Goal: Obtain resource: Download file/media

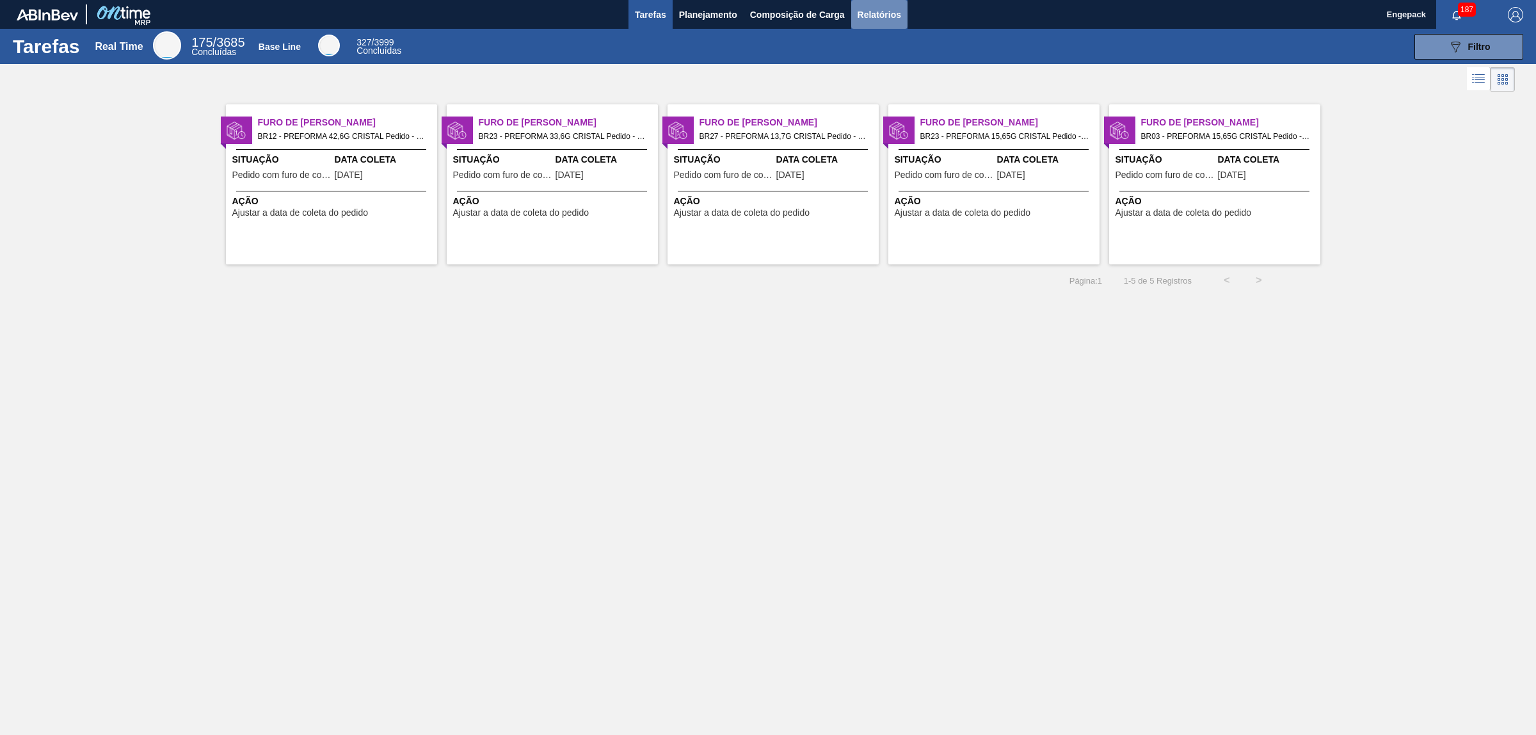
click at [899, 13] on span "Relatórios" at bounding box center [879, 14] width 44 height 15
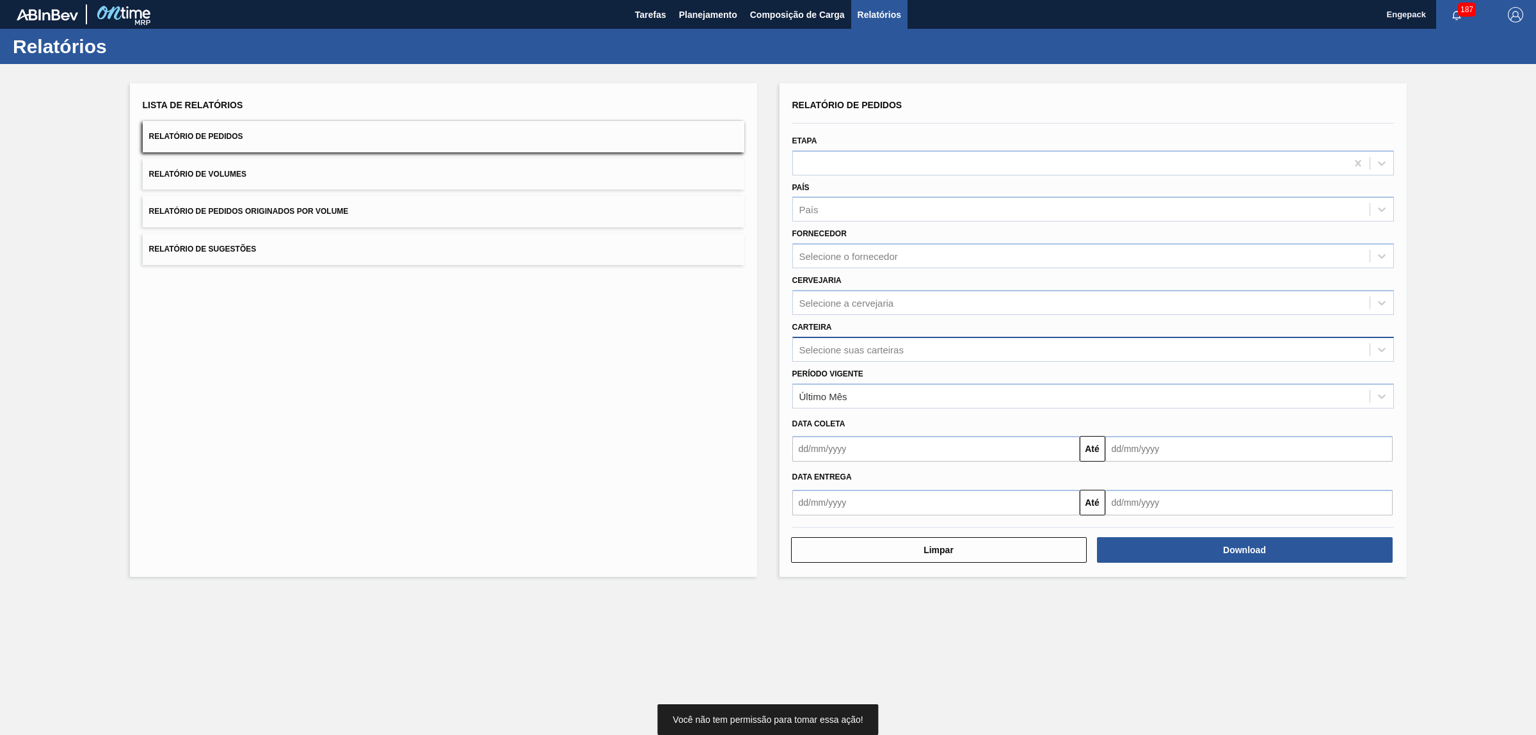
click at [875, 331] on div "Carteira Selecione suas carteiras" at bounding box center [1092, 340] width 601 height 44
click at [884, 344] on div "Selecione suas carteiras" at bounding box center [851, 349] width 104 height 11
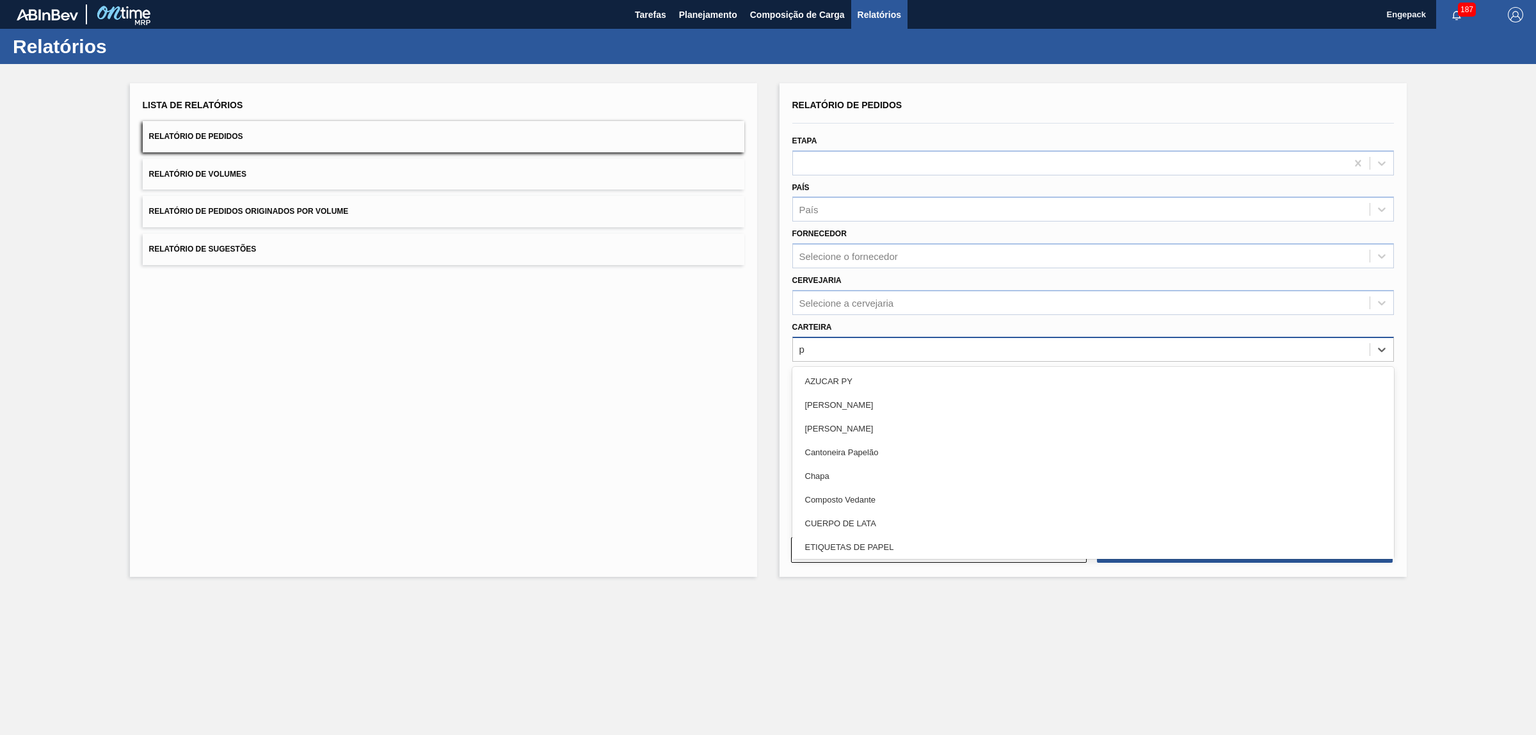
type input "pr"
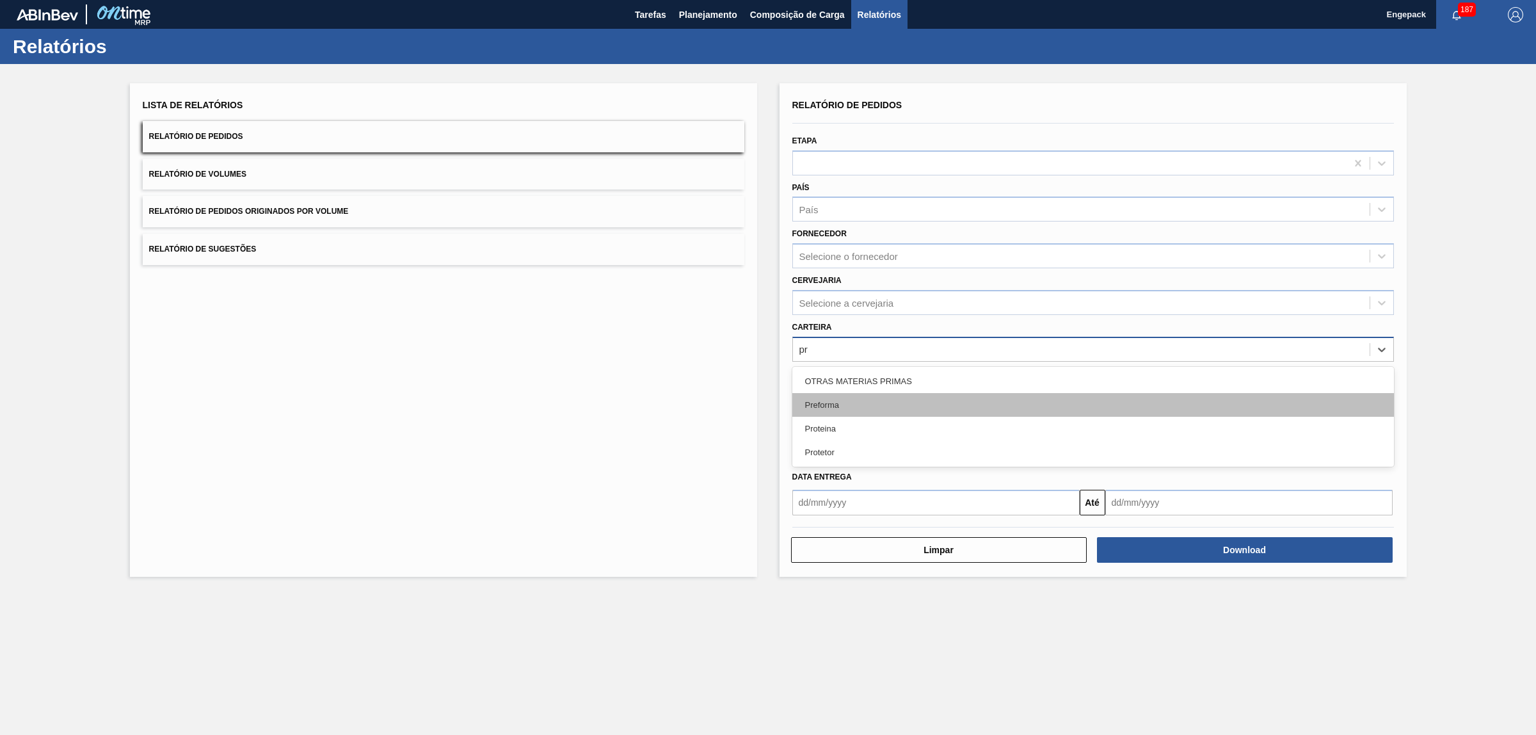
click at [847, 398] on div "Preforma" at bounding box center [1092, 405] width 601 height 24
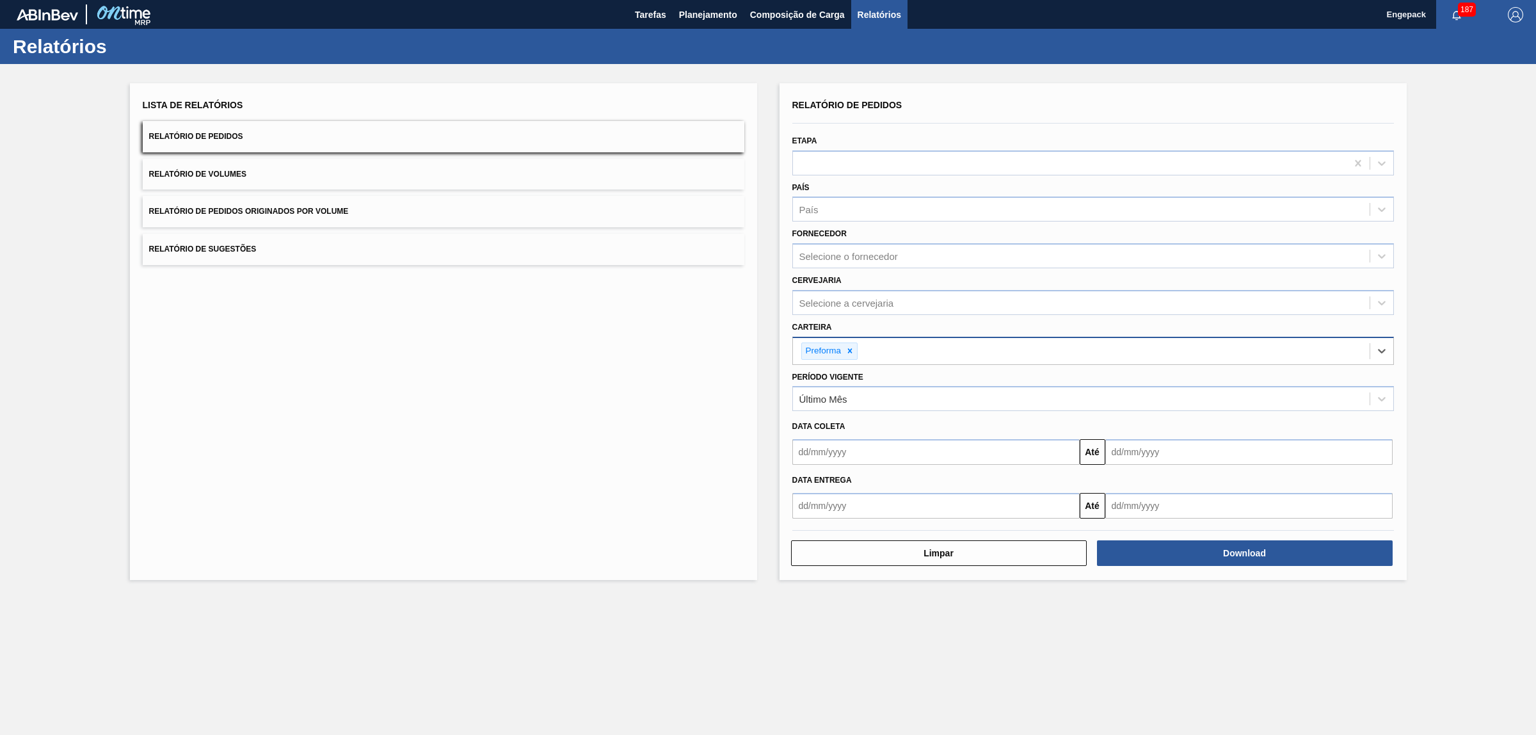
click at [840, 450] on input "text" at bounding box center [935, 452] width 287 height 26
click at [907, 522] on div "1" at bounding box center [910, 523] width 17 height 17
type input "[DATE]"
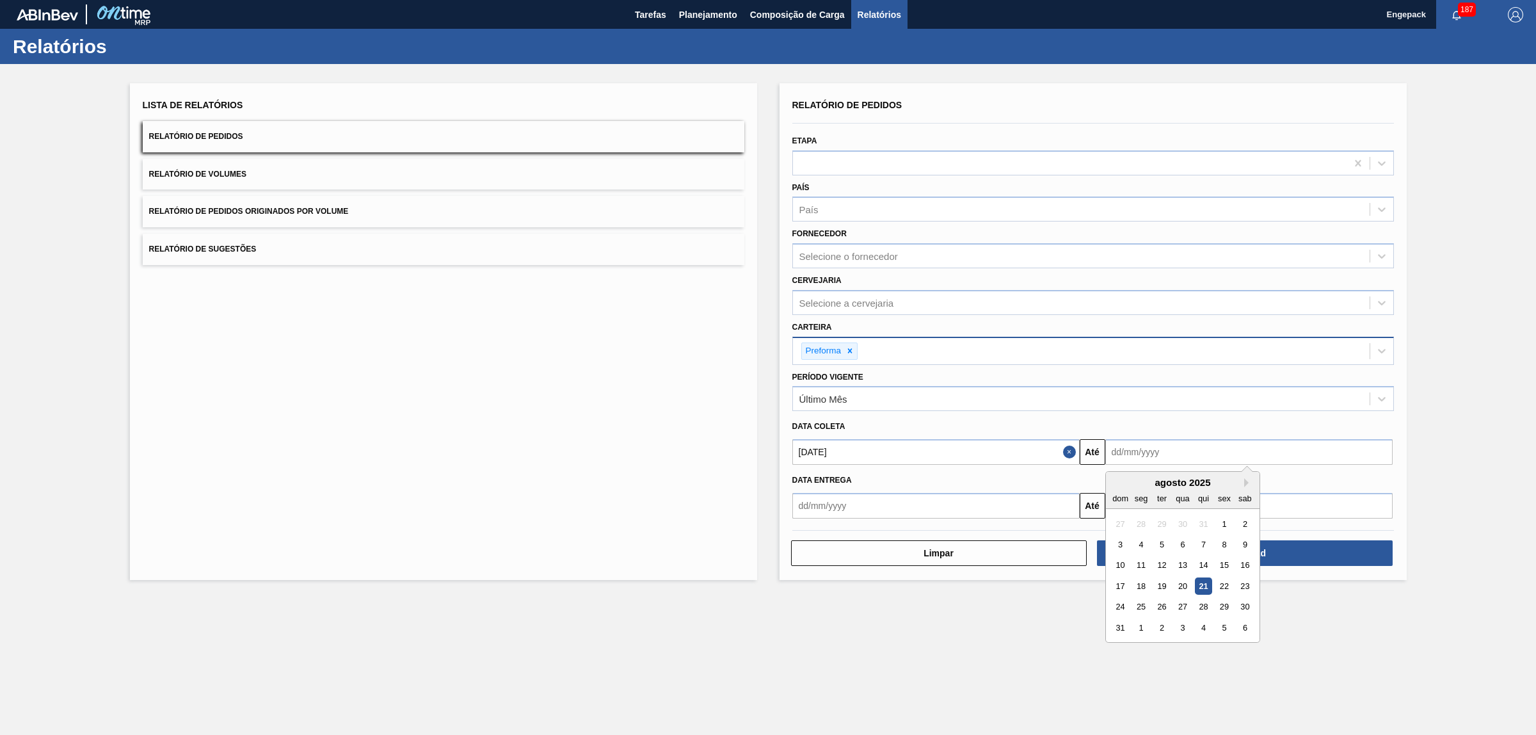
click at [1138, 449] on input "text" at bounding box center [1248, 452] width 287 height 26
click at [1117, 629] on div "31" at bounding box center [1119, 627] width 17 height 17
type input "[DATE]"
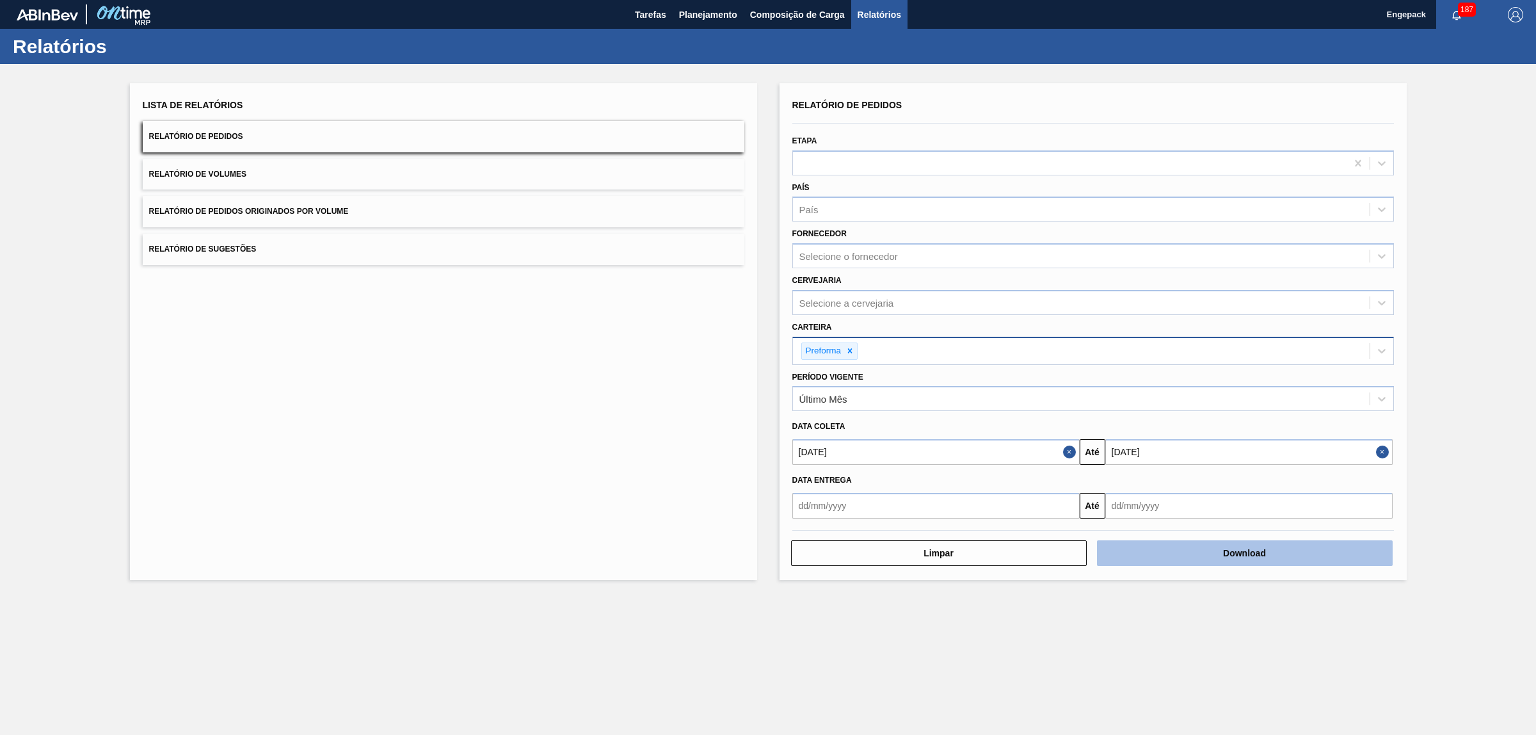
click at [1300, 542] on button "Download" at bounding box center [1245, 553] width 296 height 26
